Goal: Information Seeking & Learning: Learn about a topic

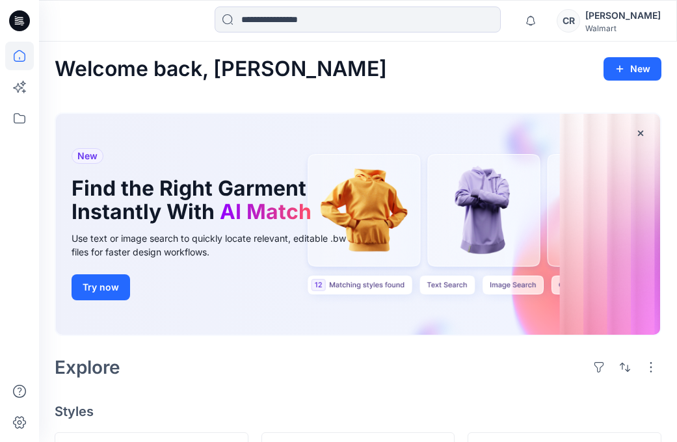
click at [235, 350] on div "New Find the Right Garment Instantly With AI Match Use text or image search to …" at bounding box center [358, 227] width 607 height 250
click at [21, 116] on icon at bounding box center [19, 118] width 29 height 29
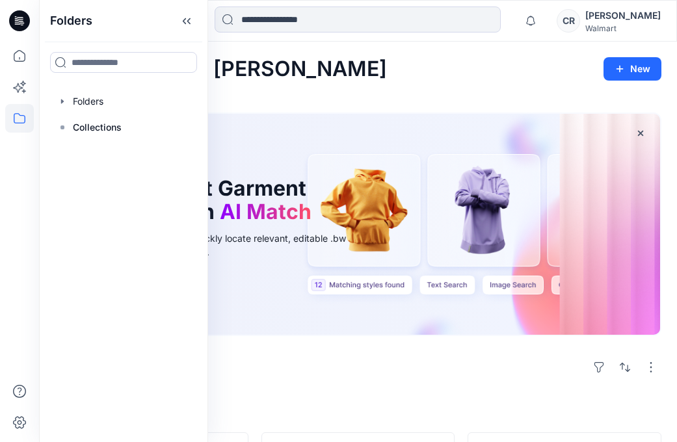
click at [321, 365] on div "Explore" at bounding box center [358, 367] width 607 height 31
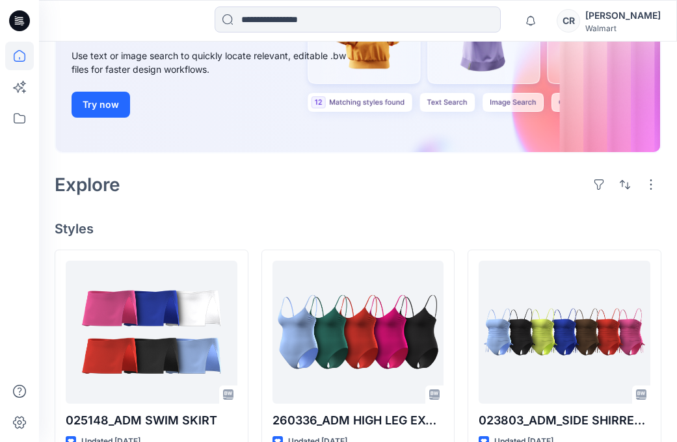
scroll to position [260, 0]
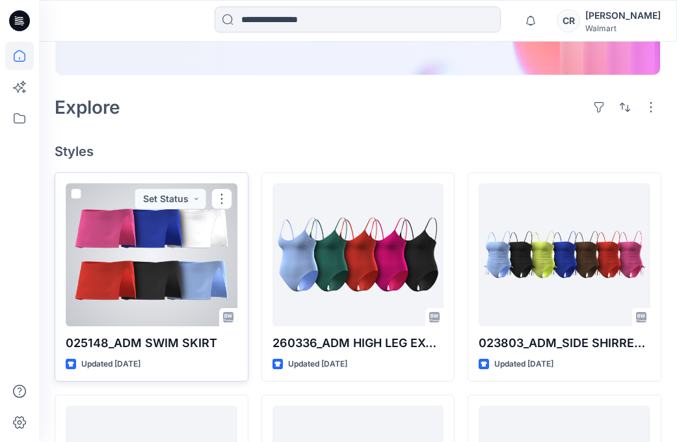
click at [193, 286] on div at bounding box center [152, 254] width 172 height 143
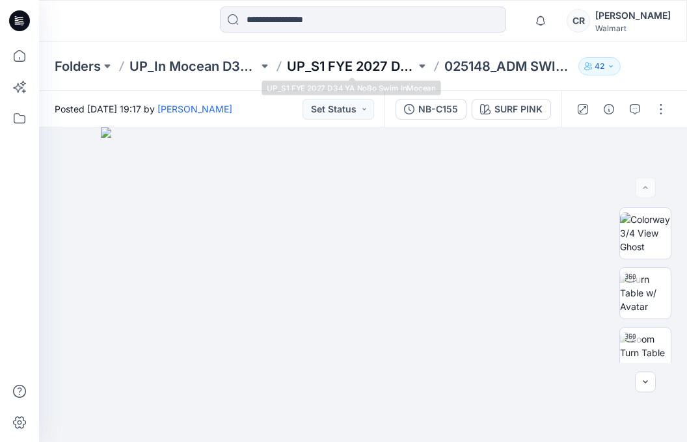
click at [318, 72] on p "UP_S1 FYE 2027 D34 YA NoBo Swim InMocean" at bounding box center [351, 66] width 129 height 18
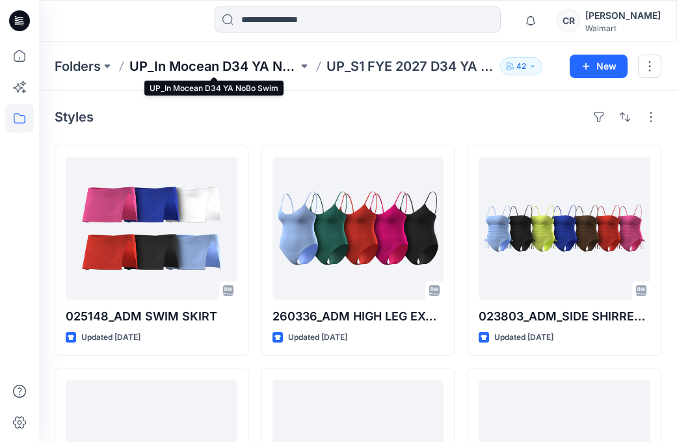
click at [223, 62] on p "UP_In Mocean D34 YA NoBo Swim" at bounding box center [213, 66] width 168 height 18
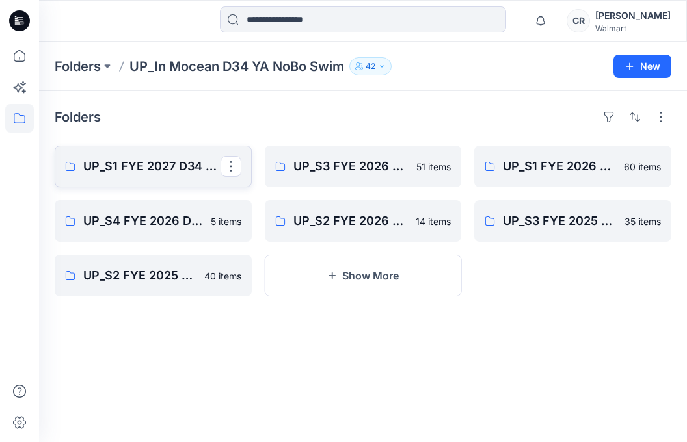
click at [180, 167] on p "UP_S1 FYE 2027 D34 YA NoBo Swim InMocean" at bounding box center [151, 166] width 137 height 18
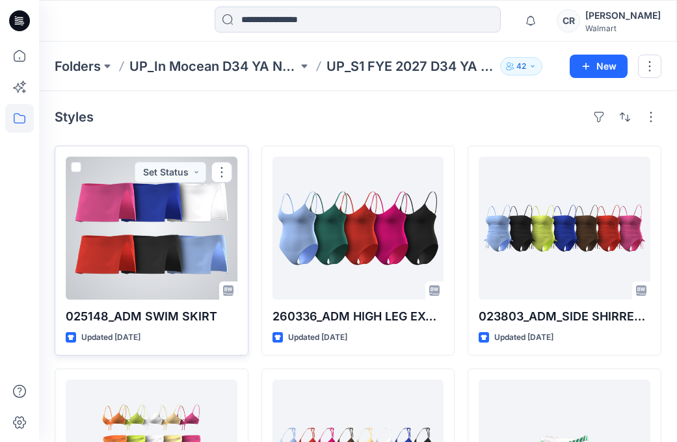
click at [149, 243] on div at bounding box center [152, 228] width 172 height 143
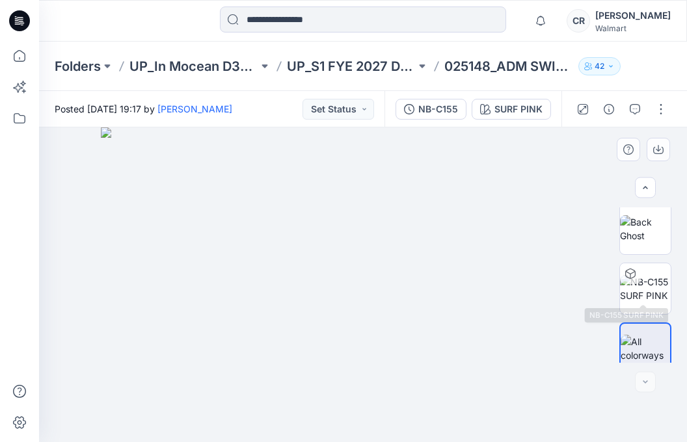
scroll to position [256, 0]
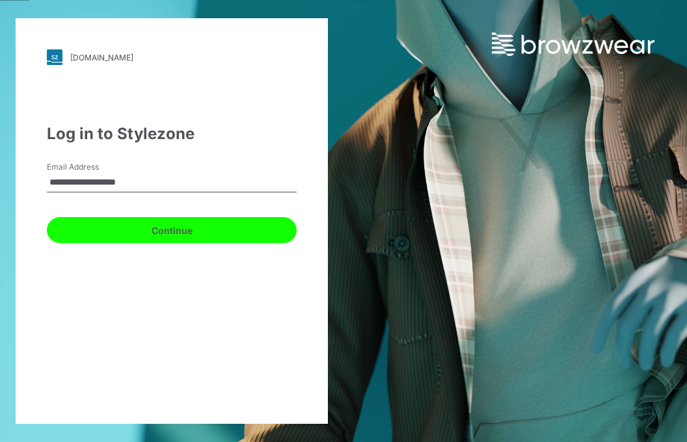
click at [164, 225] on button "Continue" at bounding box center [172, 230] width 250 height 26
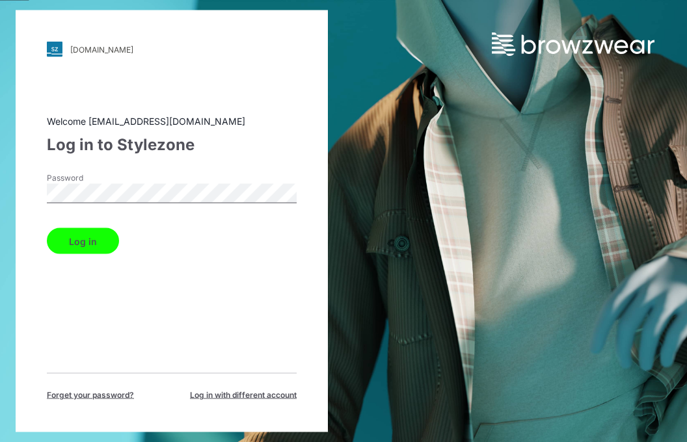
click at [108, 207] on div "Password" at bounding box center [172, 191] width 250 height 39
click at [79, 240] on button "Log in" at bounding box center [83, 241] width 72 height 26
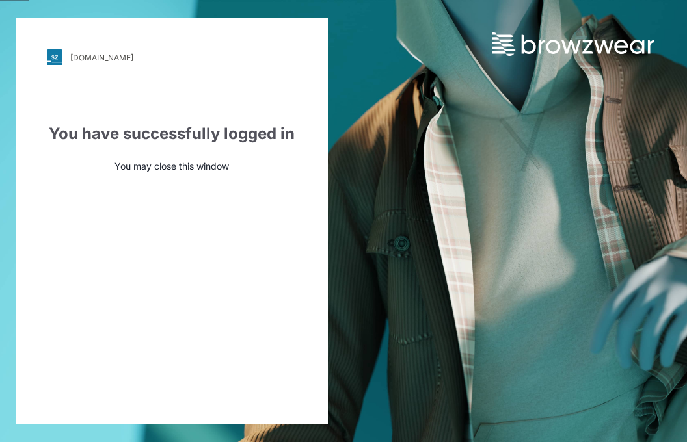
drag, startPoint x: 408, startPoint y: 327, endPoint x: 356, endPoint y: 207, distance: 131.1
click at [407, 325] on div "walmart.stylezone.com Loading... You have successfully logged in You may close …" at bounding box center [343, 221] width 687 height 442
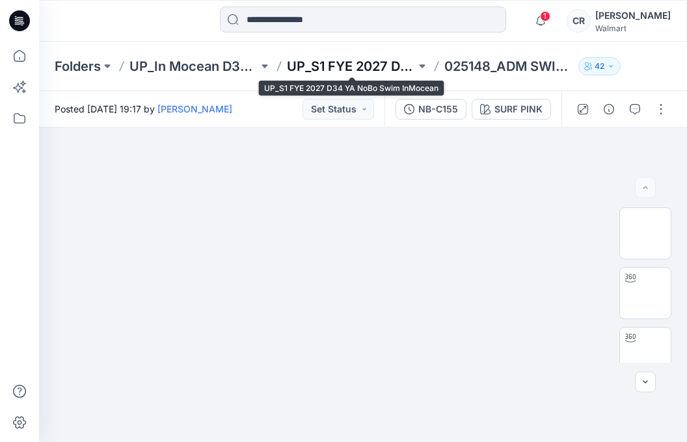
click at [336, 60] on p "UP_S1 FYE 2027 D34 YA NoBo Swim InMocean" at bounding box center [351, 66] width 129 height 18
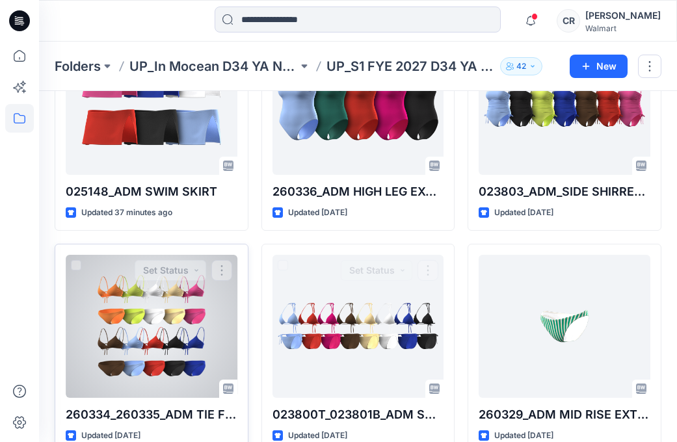
scroll to position [130, 0]
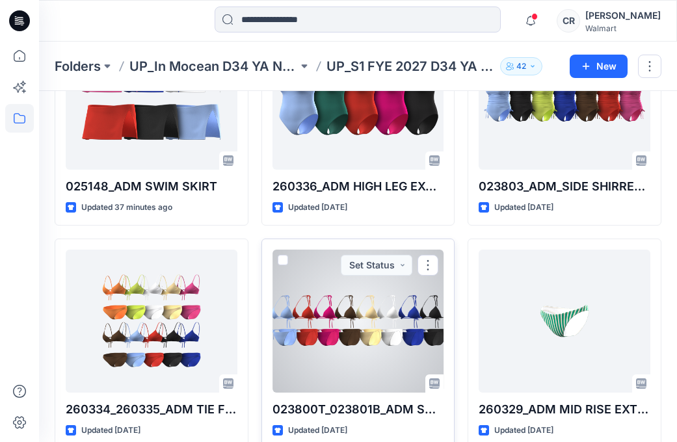
click at [346, 336] on div at bounding box center [359, 321] width 172 height 143
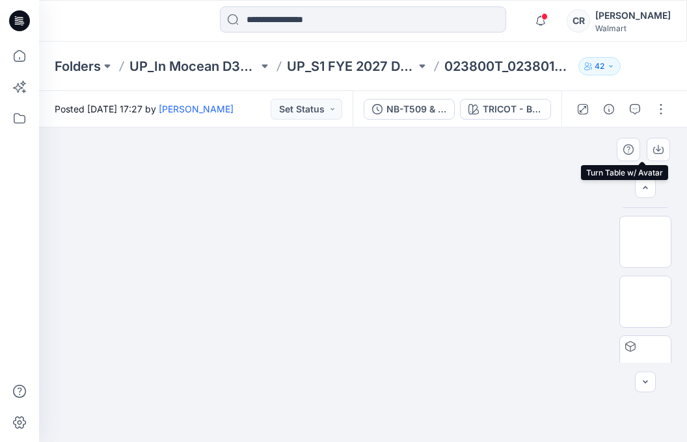
scroll to position [256, 0]
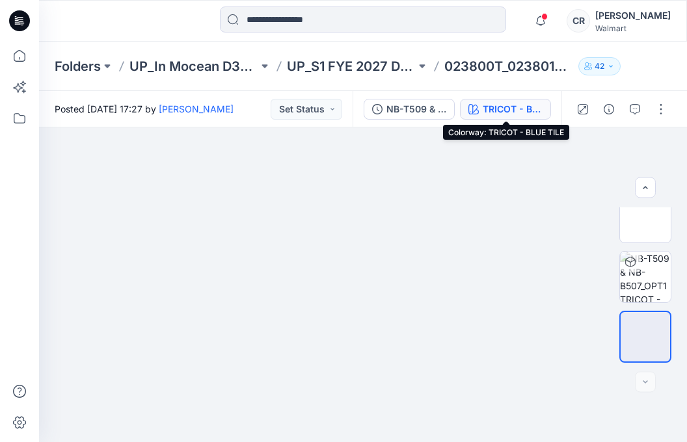
click at [505, 105] on div "TRICOT - BLUE TILE" at bounding box center [513, 109] width 60 height 14
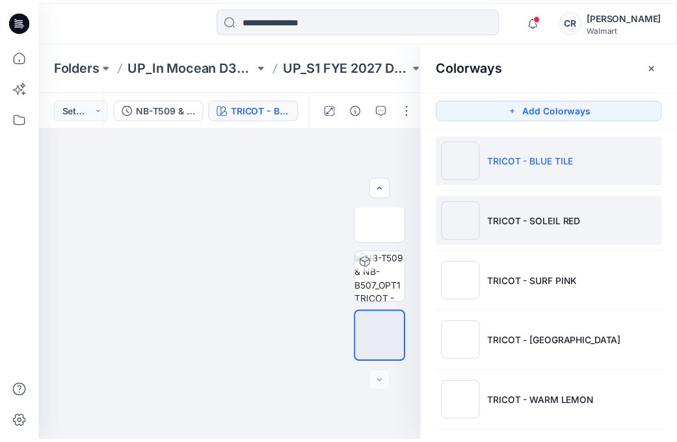
scroll to position [0, 0]
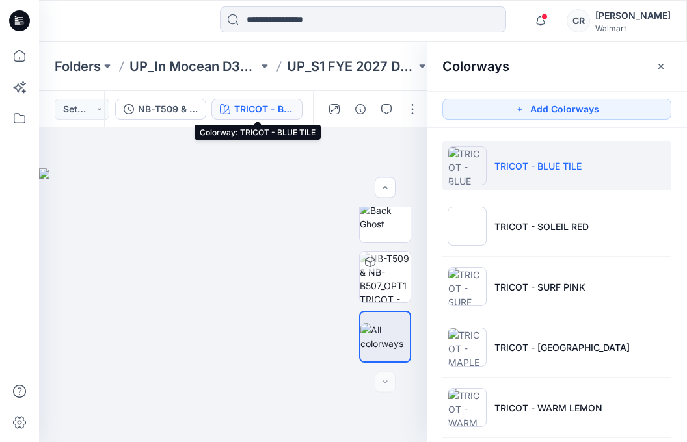
click at [255, 83] on div "Folders UP_In Mocean D34 YA NoBo Swim UP_S1 FYE 2027 D34 YA NoBo Swim InMocean …" at bounding box center [363, 66] width 648 height 49
click at [662, 68] on icon "button" at bounding box center [661, 66] width 10 height 10
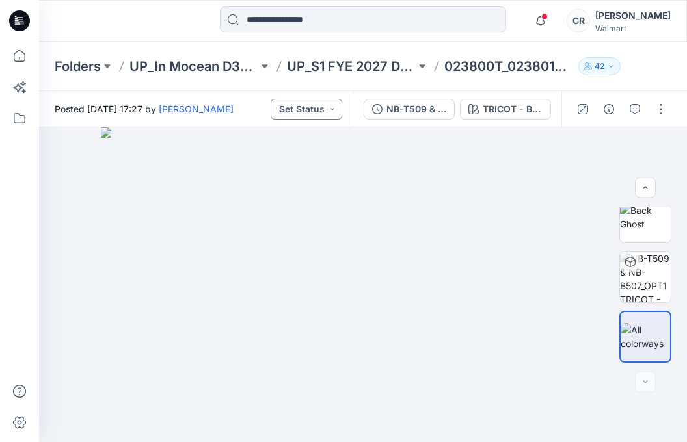
click at [303, 115] on button "Set Status" at bounding box center [307, 109] width 72 height 21
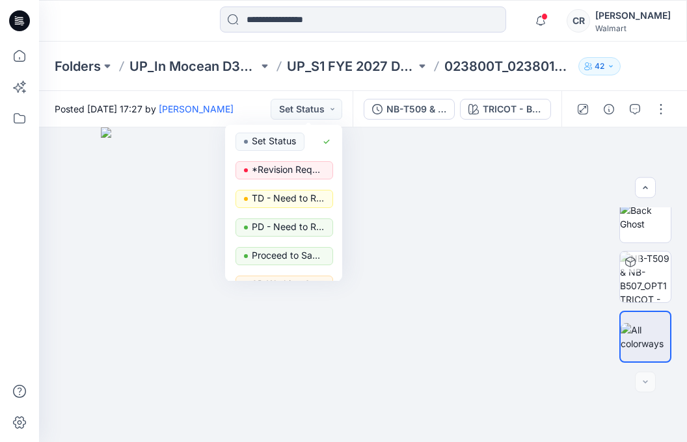
click at [259, 97] on div "Posted Monday, August 11, 2025 17:27 by Calvin Ryan Set Status Set Status *Revi…" at bounding box center [196, 109] width 314 height 36
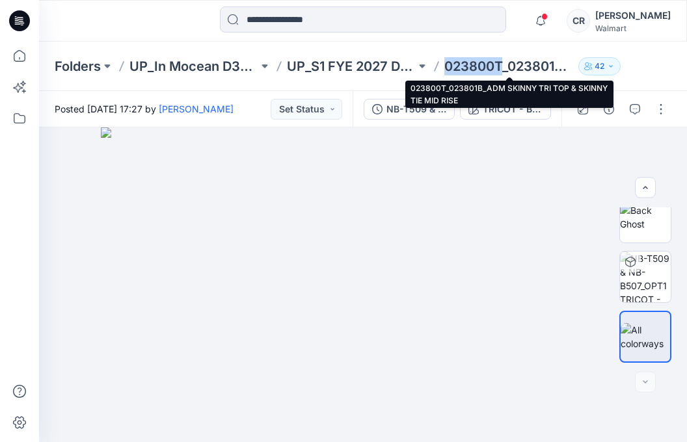
drag, startPoint x: 448, startPoint y: 61, endPoint x: 505, endPoint y: 69, distance: 57.8
click at [505, 69] on p "023800T_023801B_ADM SKINNY TRI TOP & SKINNY TIE MID RISE" at bounding box center [508, 66] width 129 height 18
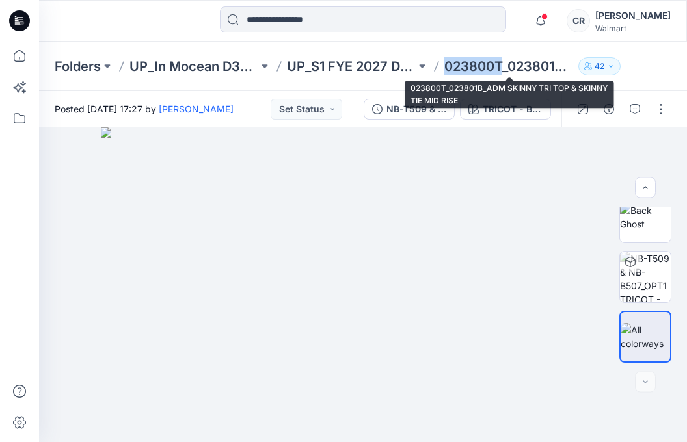
copy p "023800T"
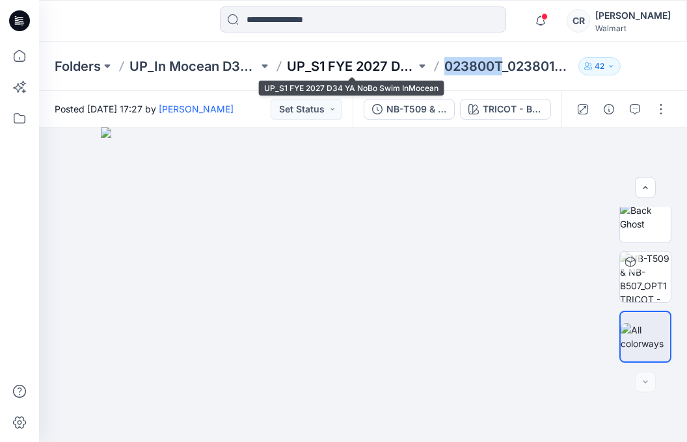
click at [321, 66] on p "UP_S1 FYE 2027 D34 YA NoBo Swim InMocean" at bounding box center [351, 66] width 129 height 18
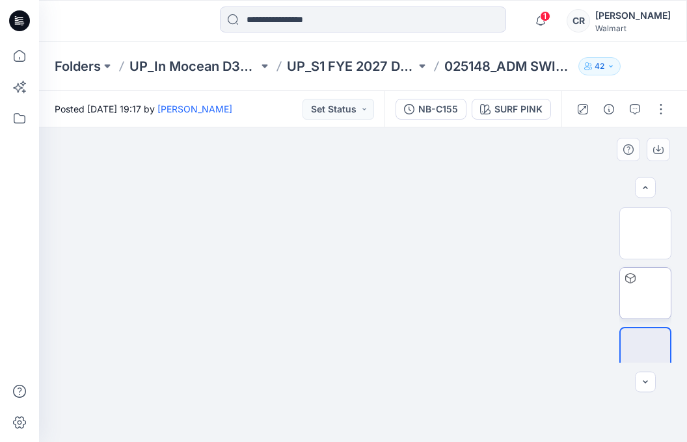
scroll to position [256, 0]
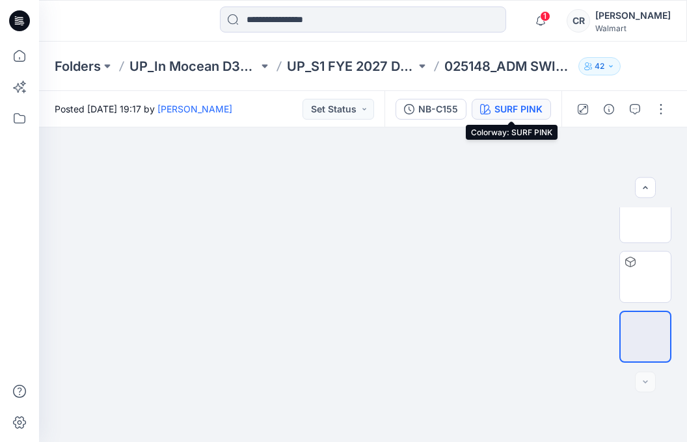
click at [531, 109] on div "SURF PINK" at bounding box center [518, 109] width 48 height 14
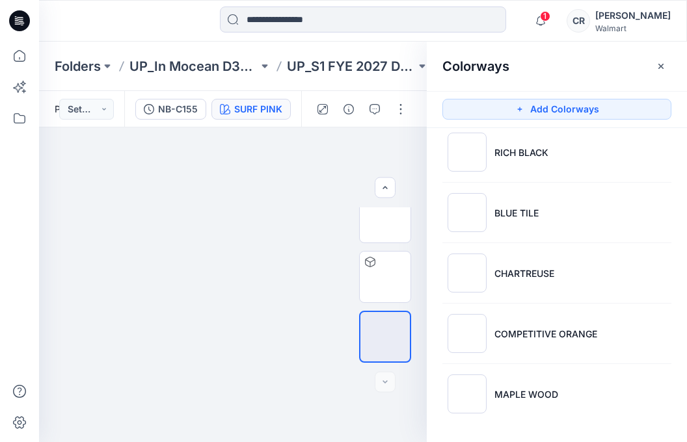
click at [506, 87] on div "Colorways" at bounding box center [557, 66] width 260 height 49
click at [650, 73] on div "Colorways" at bounding box center [557, 66] width 260 height 49
click at [659, 77] on div "Colorways" at bounding box center [557, 66] width 260 height 49
click at [658, 71] on icon "button" at bounding box center [661, 66] width 10 height 10
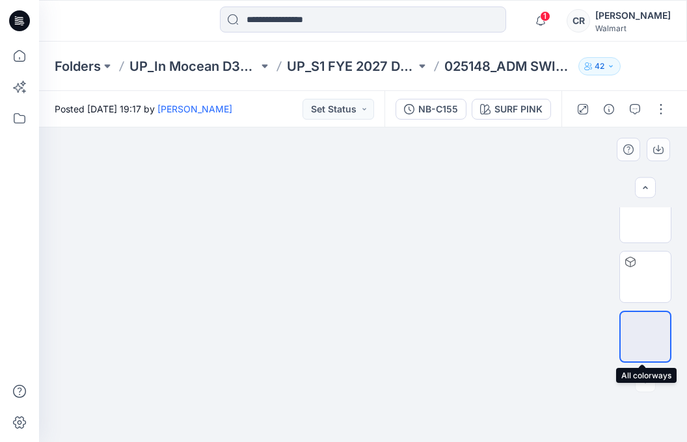
click at [645, 337] on img at bounding box center [645, 337] width 0 height 0
drag, startPoint x: 639, startPoint y: 327, endPoint x: 626, endPoint y: 315, distance: 17.5
click at [626, 315] on div at bounding box center [645, 337] width 52 height 52
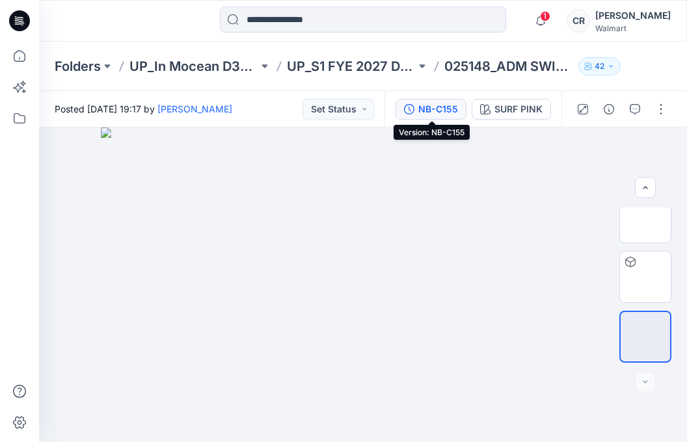
click at [447, 103] on button "NB-C155" at bounding box center [430, 109] width 71 height 21
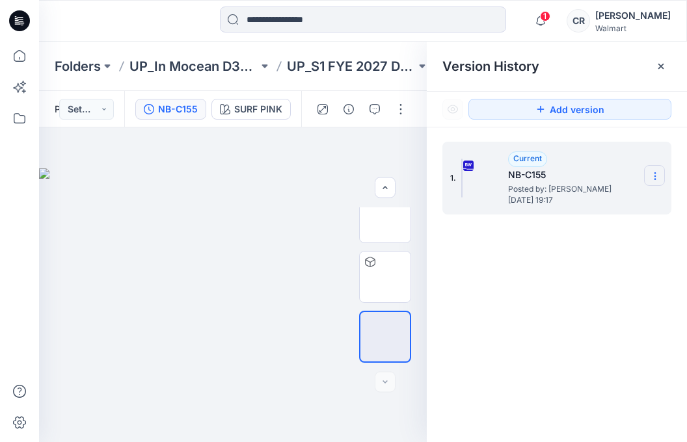
click at [650, 178] on icon at bounding box center [655, 176] width 10 height 10
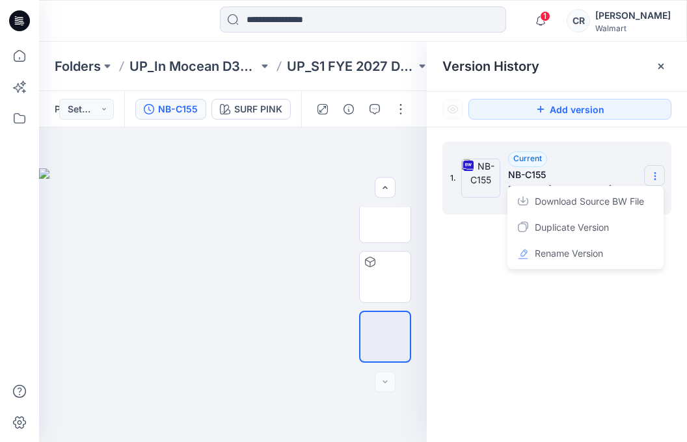
click at [650, 178] on icon at bounding box center [655, 176] width 10 height 10
click at [347, 76] on div "Folders UP_In Mocean D34 YA NoBo Swim UP_S1 FYE 2027 D34 YA NoBo Swim InMocean …" at bounding box center [363, 66] width 648 height 49
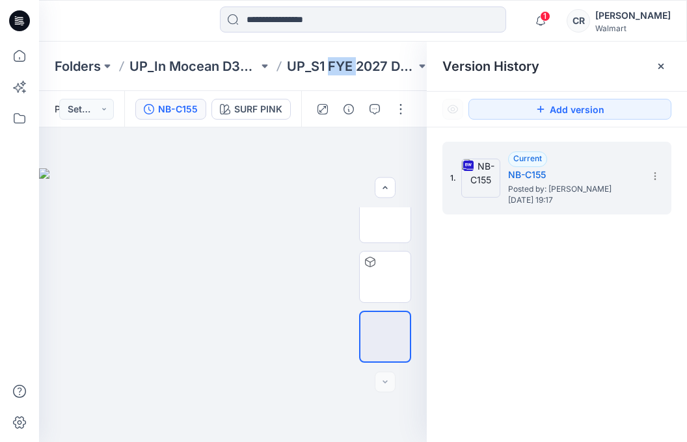
click at [347, 76] on div "Folders UP_In Mocean D34 YA NoBo Swim UP_S1 FYE 2027 D34 YA NoBo Swim InMocean …" at bounding box center [363, 66] width 648 height 49
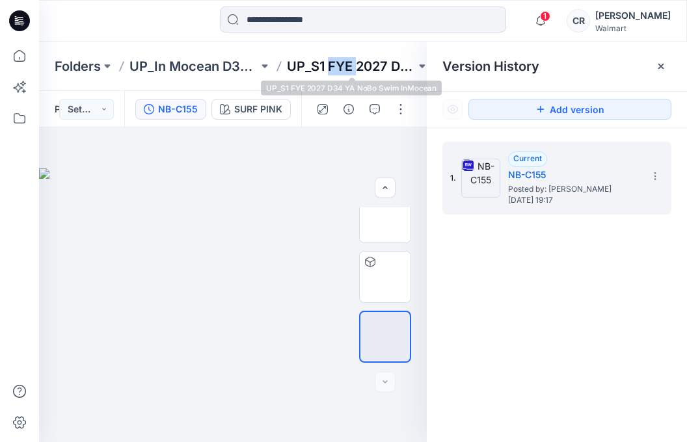
drag, startPoint x: 347, startPoint y: 76, endPoint x: 345, endPoint y: 67, distance: 9.3
click at [345, 67] on p "UP_S1 FYE 2027 D34 YA NoBo Swim InMocean" at bounding box center [351, 66] width 129 height 18
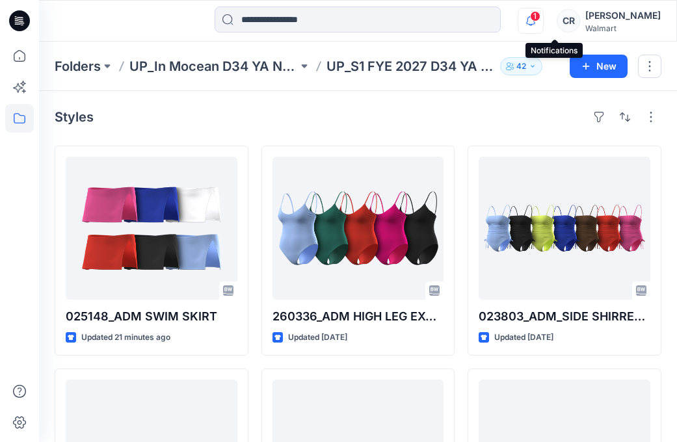
click at [543, 13] on icon "button" at bounding box center [530, 21] width 25 height 26
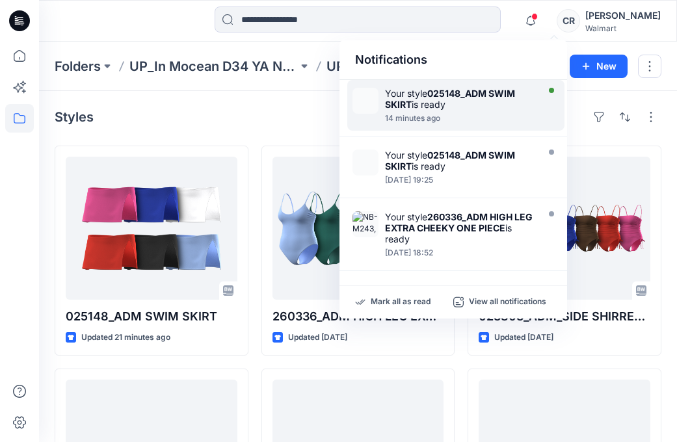
click at [493, 111] on div at bounding box center [460, 111] width 150 height 3
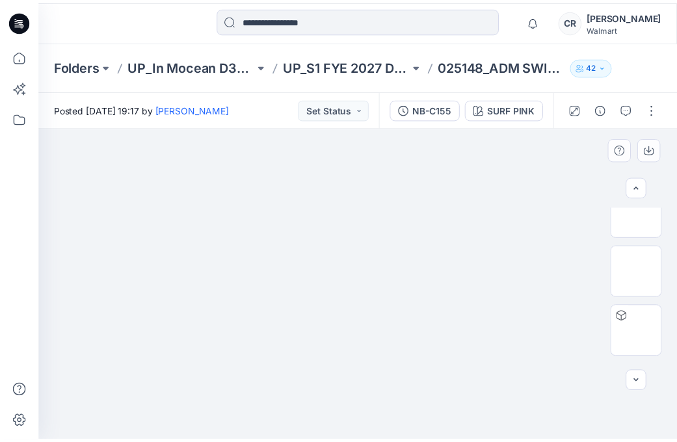
scroll to position [256, 0]
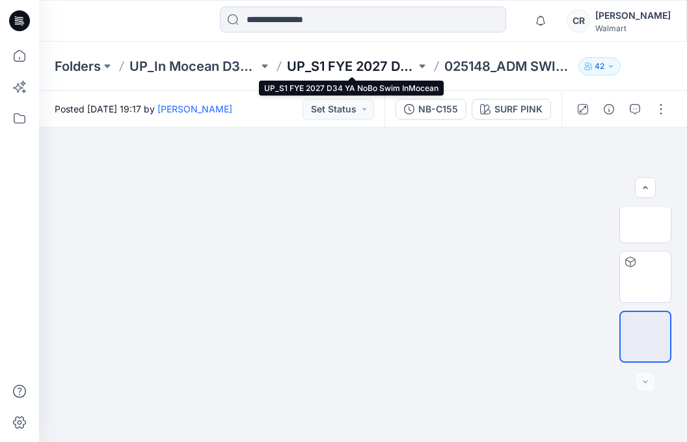
click at [332, 70] on p "UP_S1 FYE 2027 D34 YA NoBo Swim InMocean" at bounding box center [351, 66] width 129 height 18
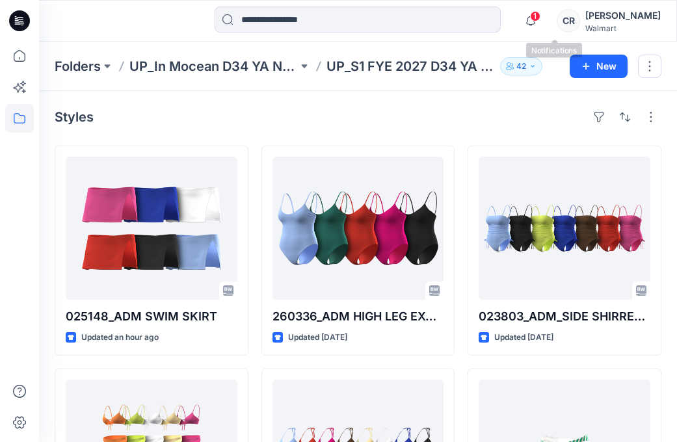
click at [544, 17] on button "button" at bounding box center [531, 21] width 26 height 26
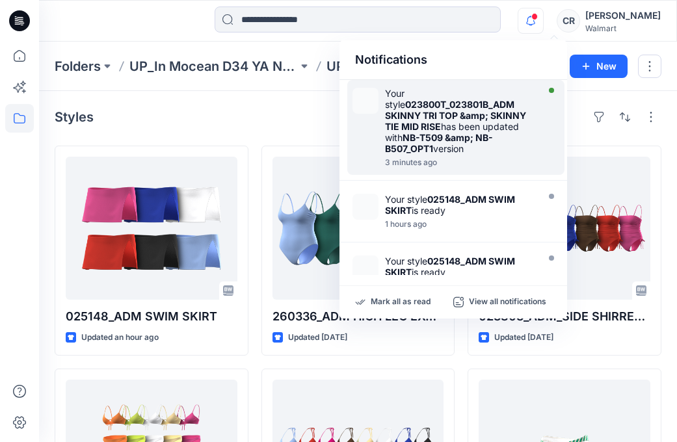
click at [444, 120] on strong "023800T_023801B_ADM SKINNY TRI TOP &amp; SKINNY TIE MID RISE" at bounding box center [455, 115] width 141 height 33
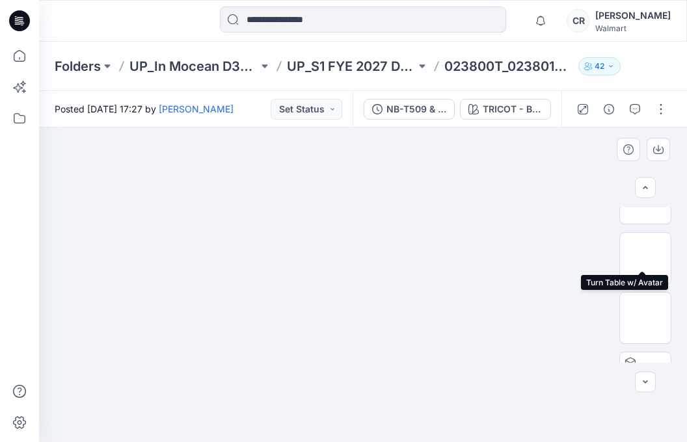
scroll to position [256, 0]
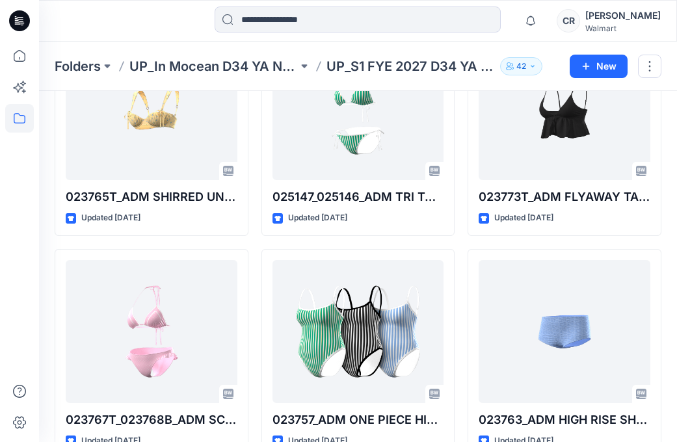
scroll to position [1535, 0]
